Goal: Transaction & Acquisition: Purchase product/service

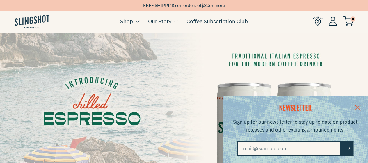
click at [363, 108] on link at bounding box center [358, 107] width 20 height 22
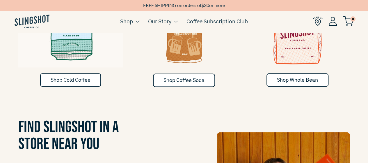
scroll to position [350, 0]
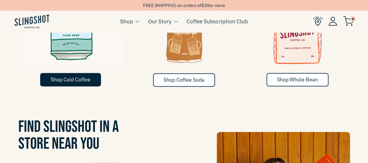
click at [78, 73] on link "Shop Cold Coffee" at bounding box center [70, 79] width 61 height 13
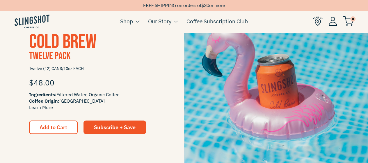
scroll to position [524, 0]
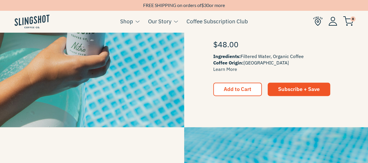
click at [241, 58] on span "Ingredients: Filtered Water, Organic Coffee Coffee Origin: [GEOGRAPHIC_DATA] Le…" at bounding box center [276, 62] width 126 height 19
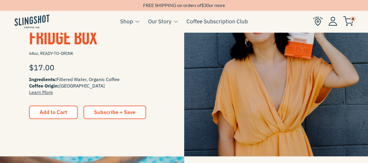
scroll to position [175, 0]
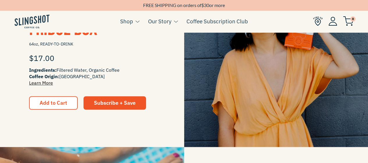
click at [45, 85] on link "Learn More" at bounding box center [41, 83] width 24 height 6
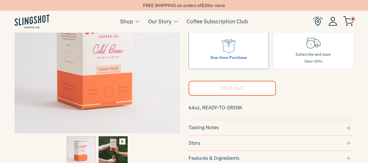
scroll to position [117, 0]
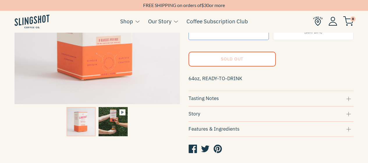
click at [214, 99] on div "Tasting Notes" at bounding box center [271, 98] width 165 height 8
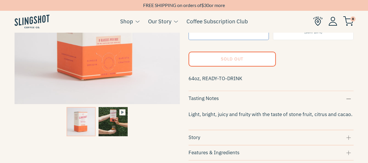
scroll to position [146, 0]
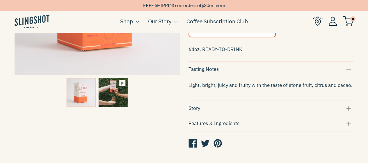
click at [214, 106] on div "Story" at bounding box center [271, 108] width 165 height 8
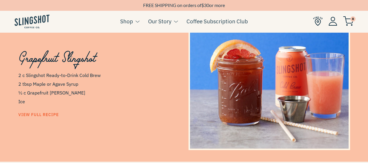
scroll to position [371, 0]
